Goal: Information Seeking & Learning: Find specific fact

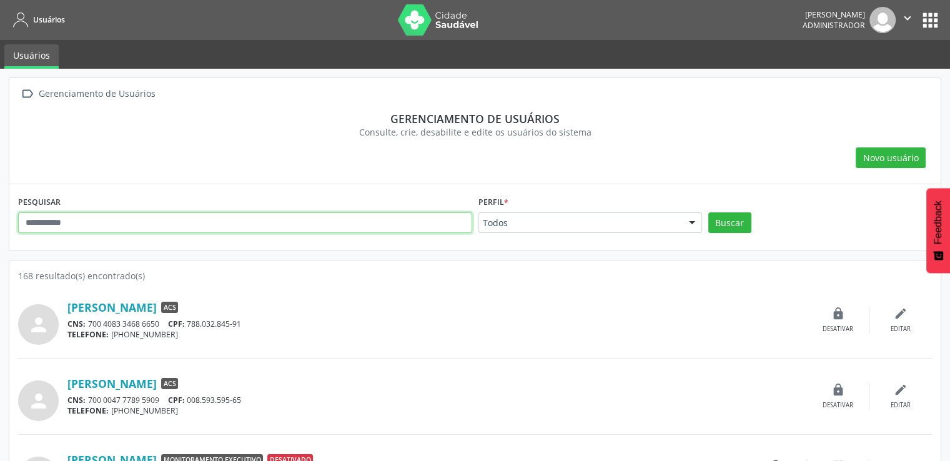
click at [126, 216] on input "text" at bounding box center [245, 222] width 454 height 21
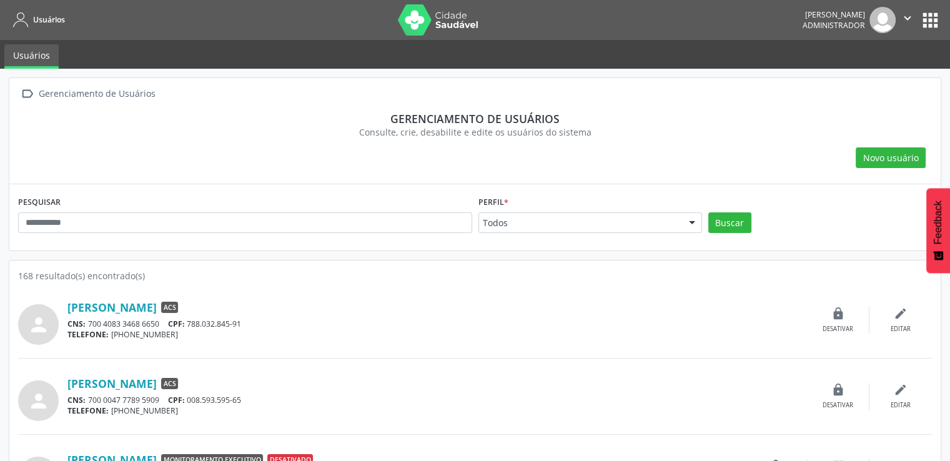
click at [152, 233] on div "PESQUISAR" at bounding box center [245, 217] width 460 height 49
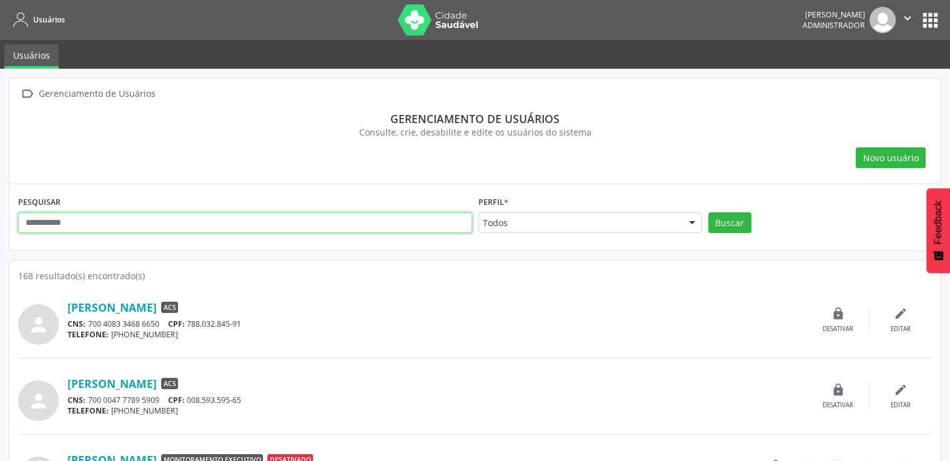
click at [159, 227] on input "text" at bounding box center [245, 222] width 454 height 21
type input "*******"
click at [709, 212] on button "Buscar" at bounding box center [730, 222] width 43 height 21
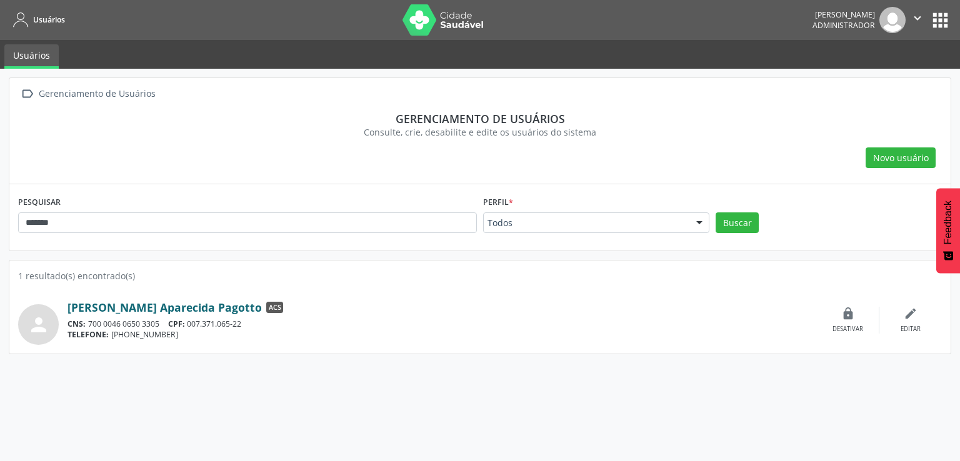
click at [176, 305] on link "[PERSON_NAME] Aparecida Pagotto" at bounding box center [164, 308] width 194 height 14
